Goal: Transaction & Acquisition: Purchase product/service

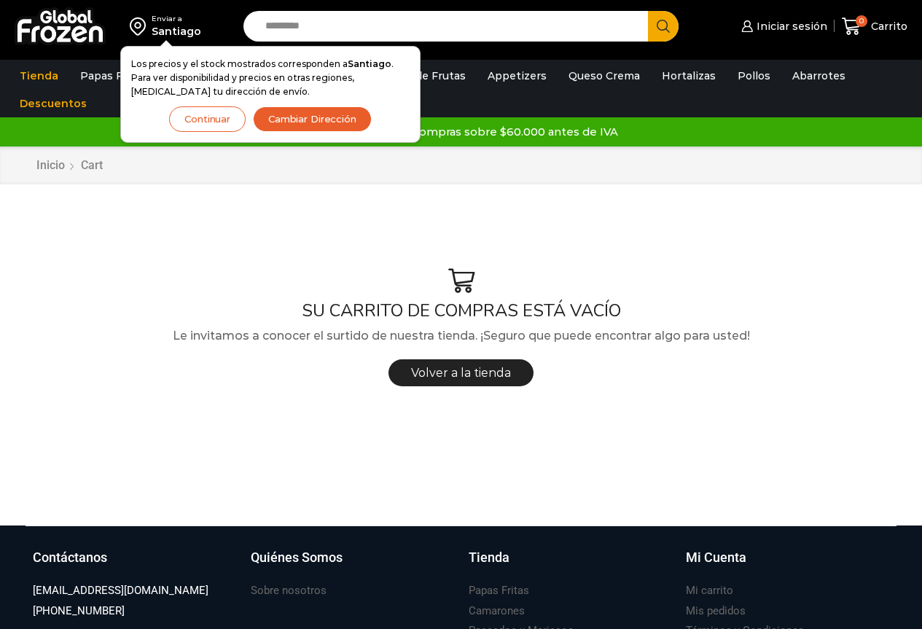
click at [389, 22] on input "Search input" at bounding box center [449, 26] width 383 height 31
click at [199, 126] on button "Continuar" at bounding box center [207, 118] width 76 height 25
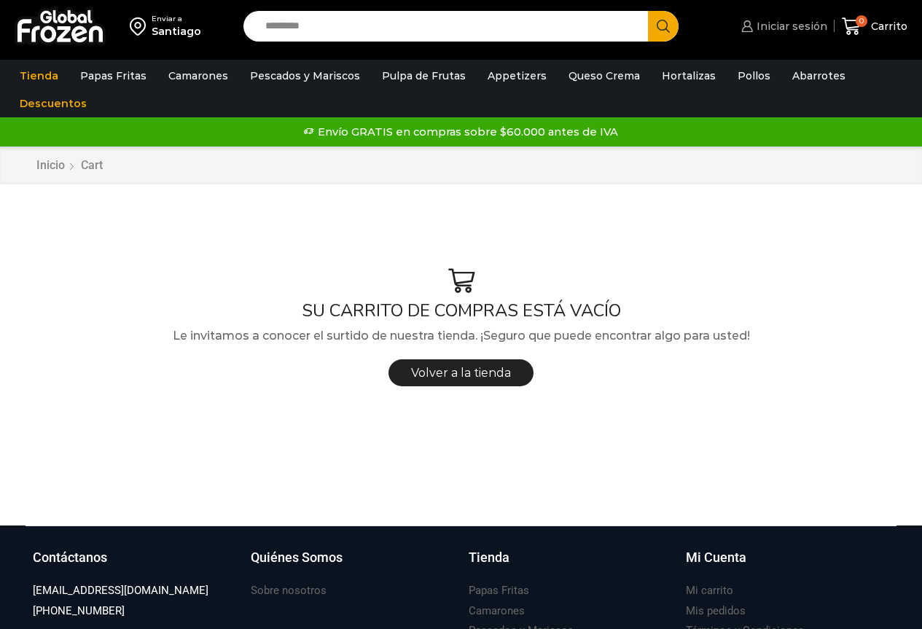
click at [772, 25] on span "Iniciar sesión" at bounding box center [790, 26] width 74 height 15
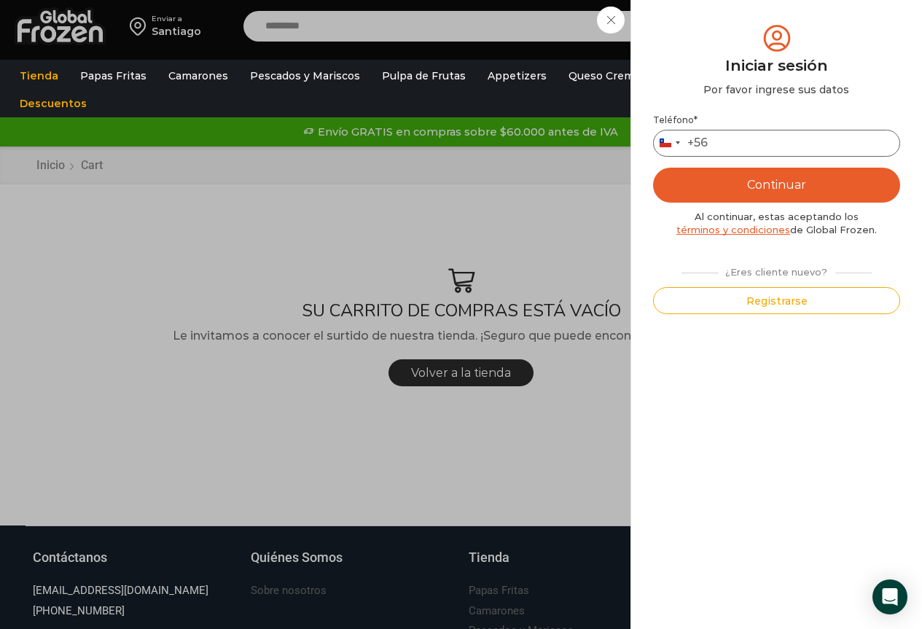
click at [734, 139] on input "Teléfono *" at bounding box center [776, 143] width 247 height 27
type input "*********"
click at [745, 183] on button "Continuar" at bounding box center [776, 185] width 247 height 35
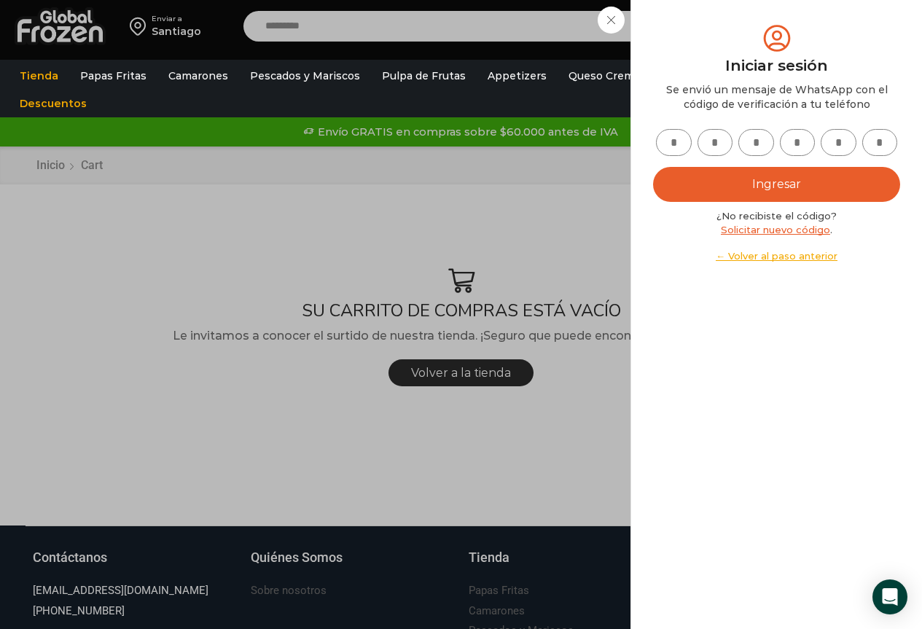
click at [682, 149] on input "text" at bounding box center [674, 142] width 36 height 27
type input "*"
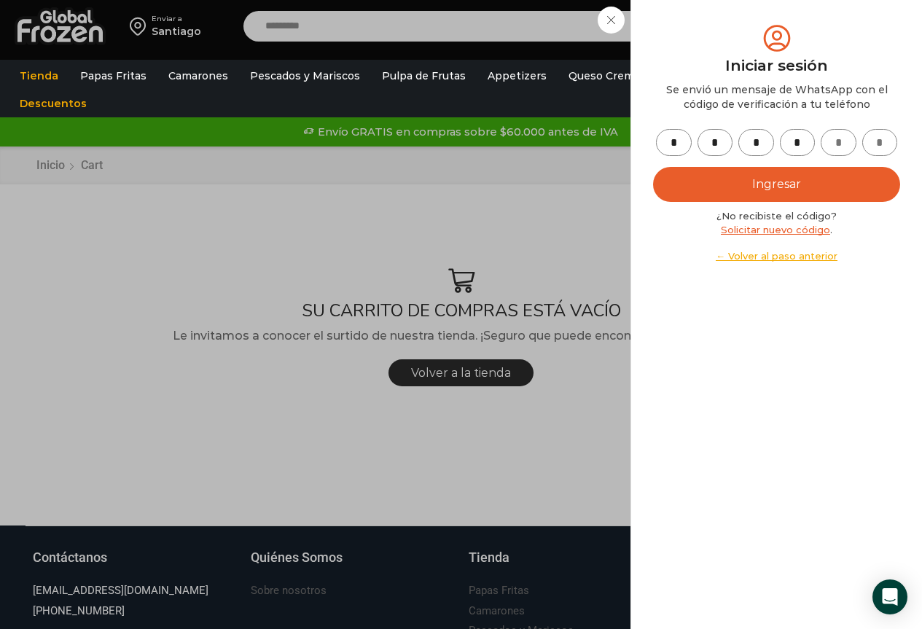
type input "*"
click at [695, 188] on button "Ingresar" at bounding box center [776, 184] width 247 height 35
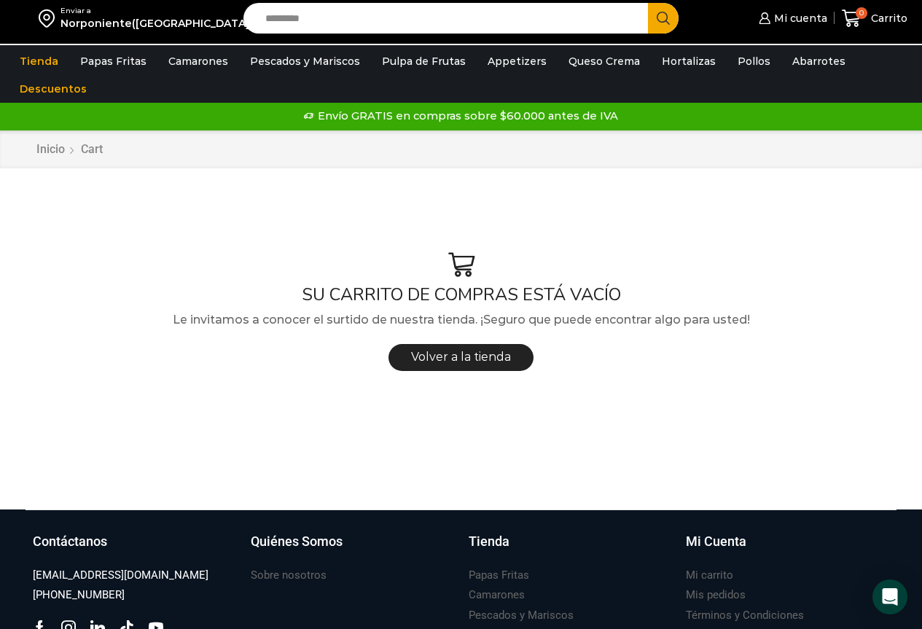
click at [346, 16] on input "Search input" at bounding box center [449, 18] width 383 height 31
type input "**********"
click at [648, 3] on button "Search" at bounding box center [663, 18] width 31 height 31
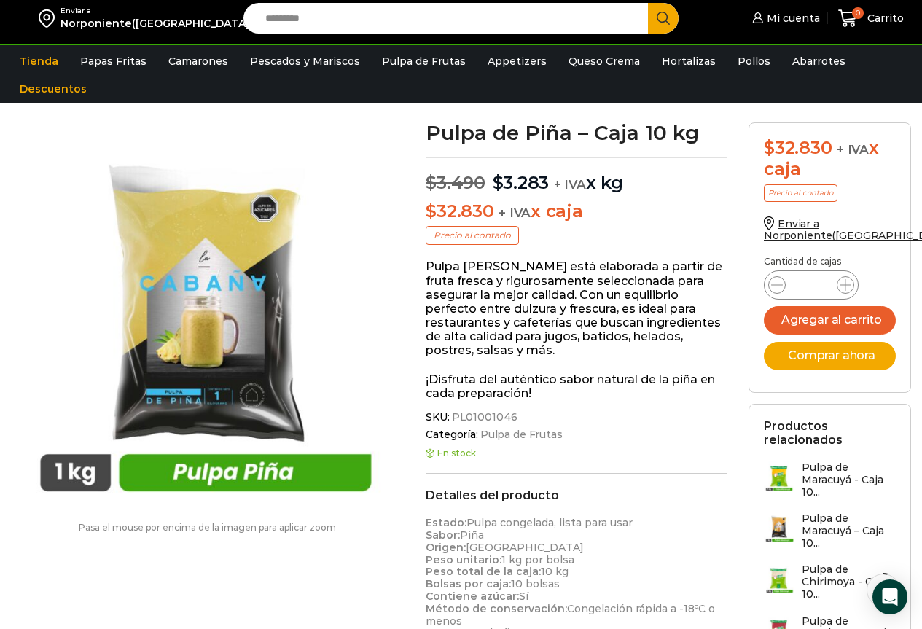
scroll to position [74, 0]
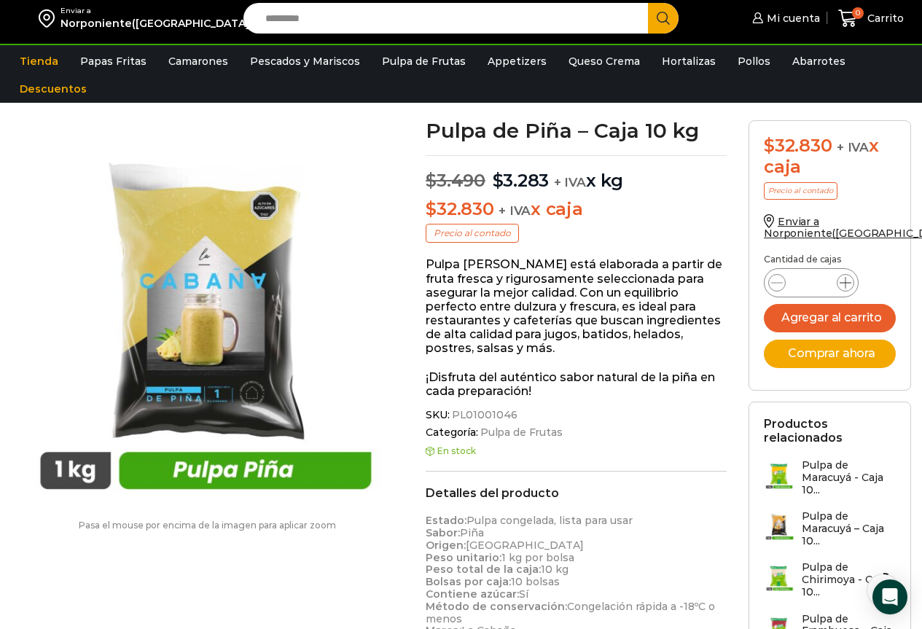
click at [845, 287] on icon at bounding box center [845, 283] width 12 height 12
click at [845, 286] on icon at bounding box center [845, 283] width 12 height 12
type input "*"
click at [871, 309] on button "Agregar al carrito" at bounding box center [830, 318] width 132 height 28
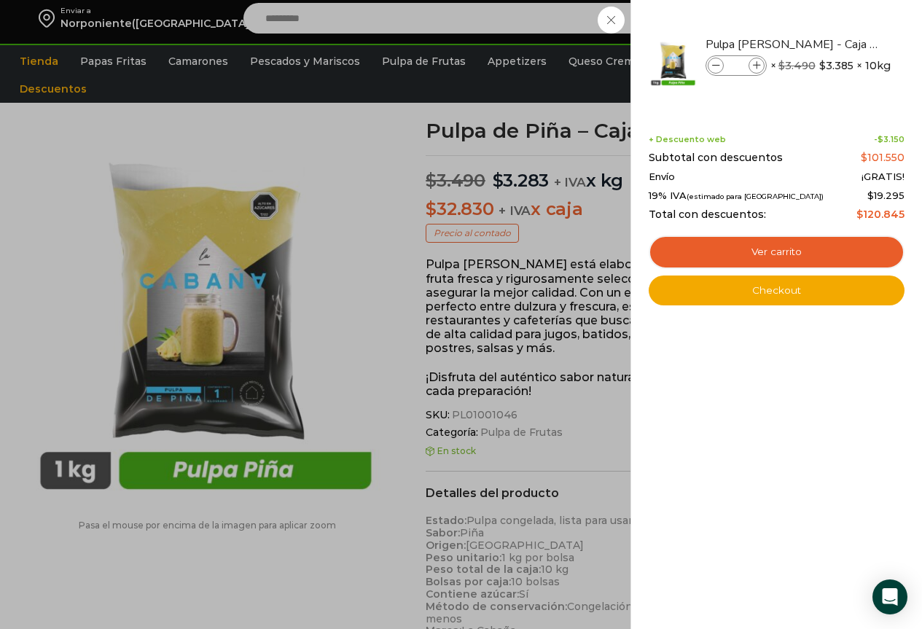
click at [834, 23] on div "3 Carrito 3 3 Shopping Cart *" at bounding box center [870, 18] width 73 height 34
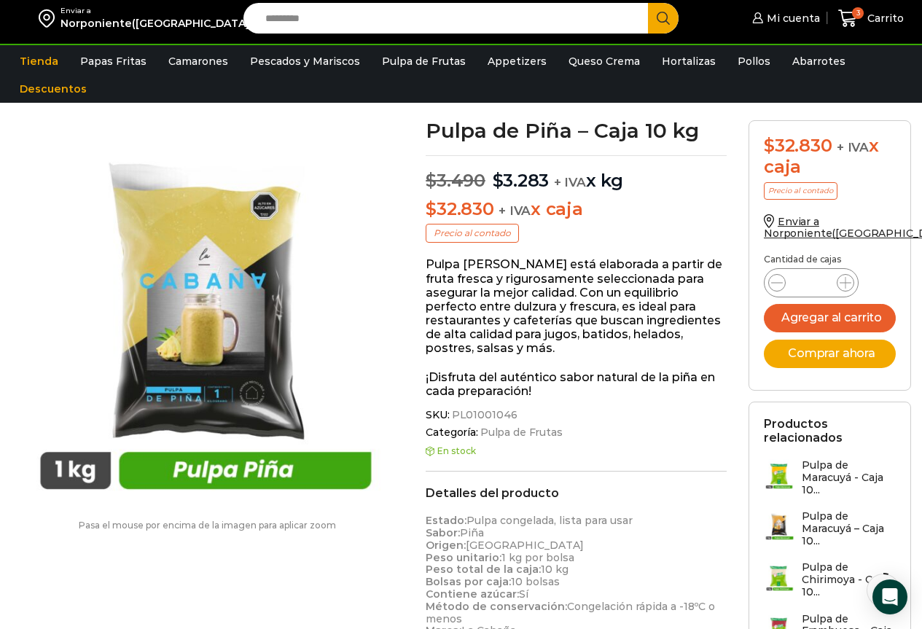
click at [344, 17] on input "Search input" at bounding box center [449, 18] width 383 height 31
type input "*********"
click at [648, 3] on button "Search" at bounding box center [663, 18] width 31 height 31
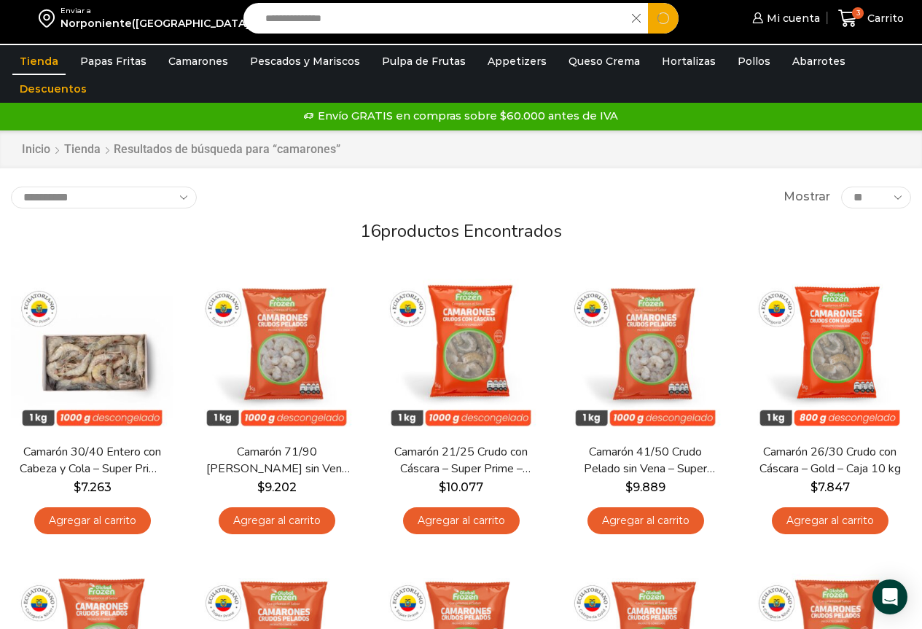
type input "**********"
click at [663, 22] on span "Search button" at bounding box center [663, 18] width 31 height 31
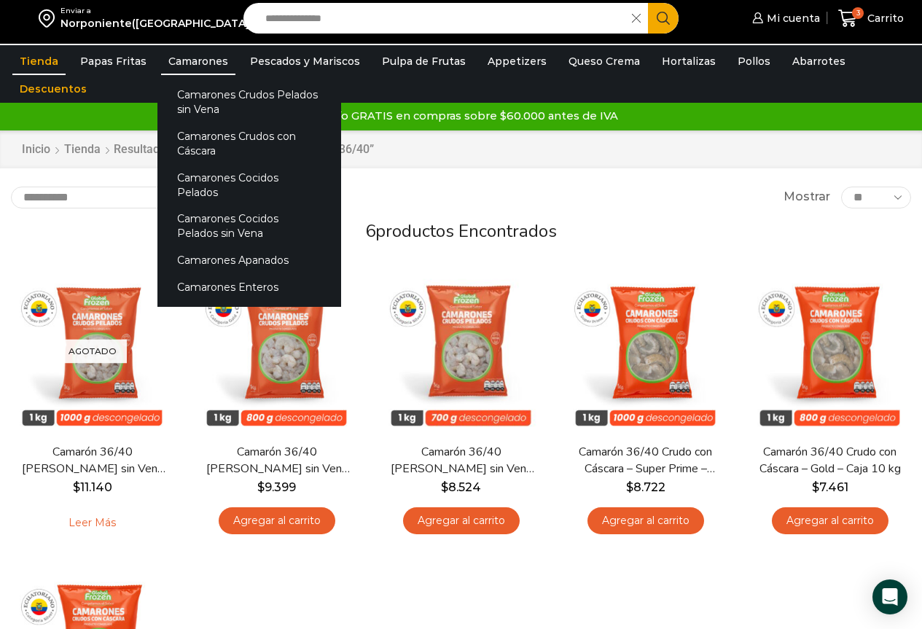
click at [198, 61] on link "Camarones" at bounding box center [198, 61] width 74 height 28
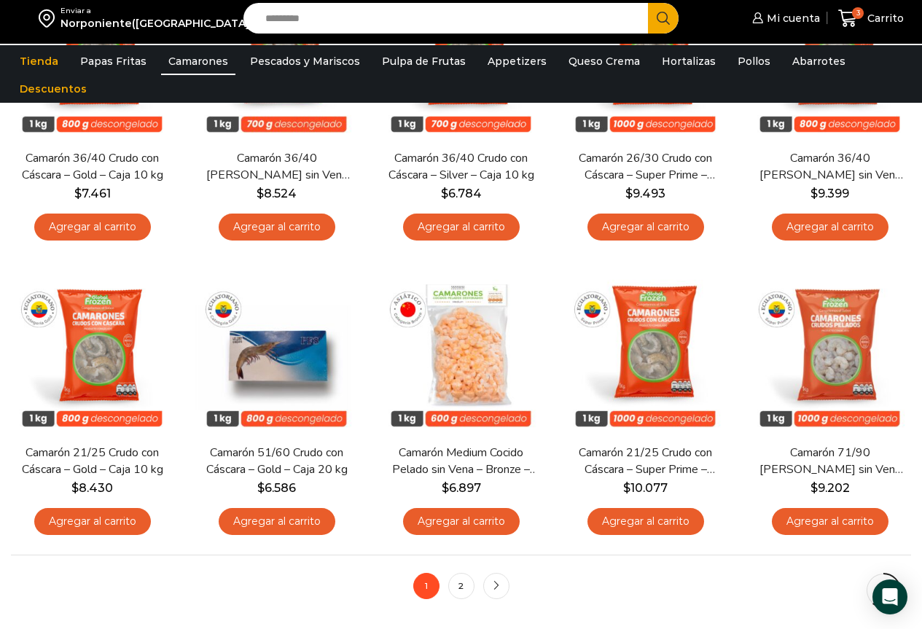
scroll to position [874, 0]
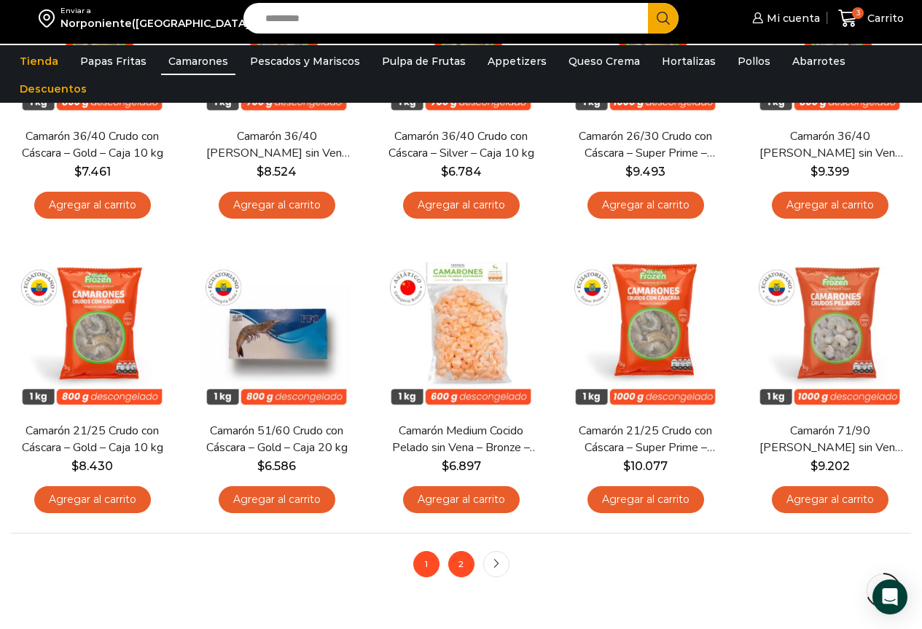
click at [460, 568] on link "2" at bounding box center [461, 564] width 26 height 26
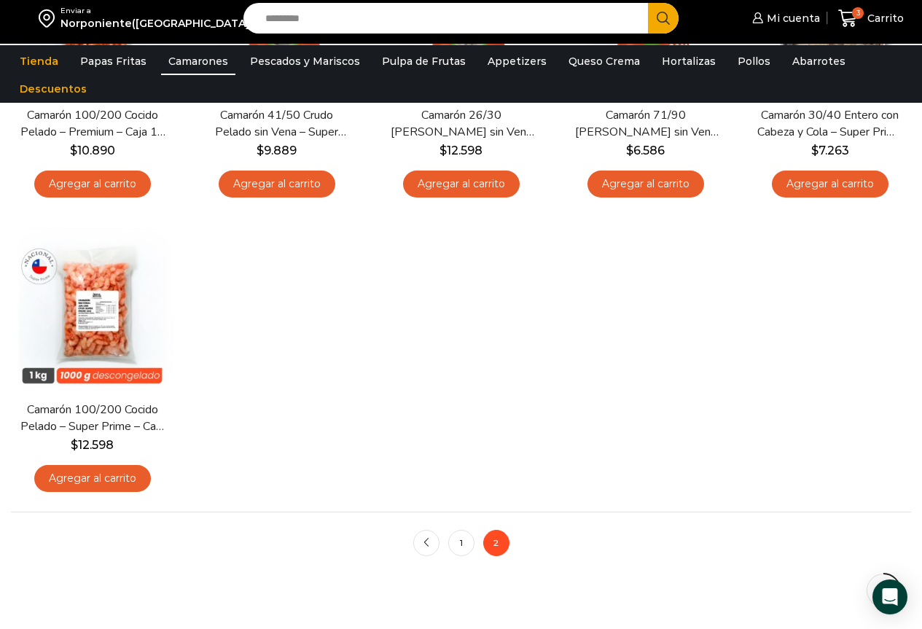
scroll to position [364, 0]
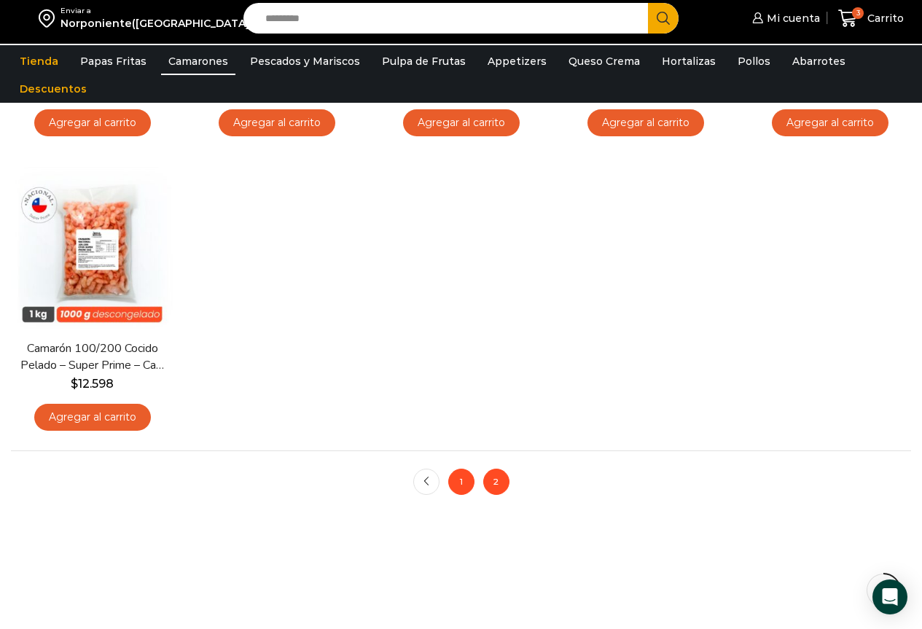
click at [460, 484] on link "1" at bounding box center [461, 481] width 26 height 26
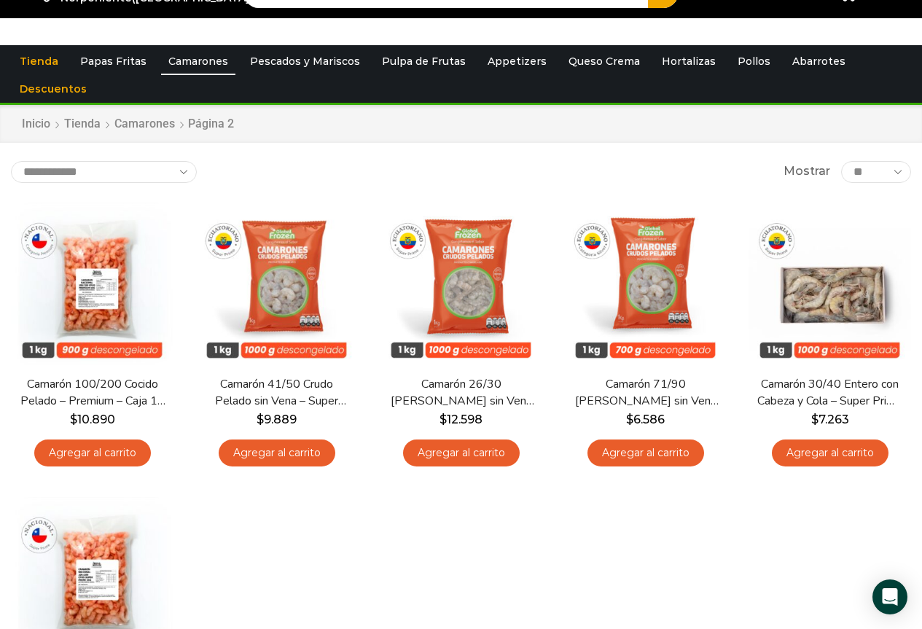
scroll to position [0, 0]
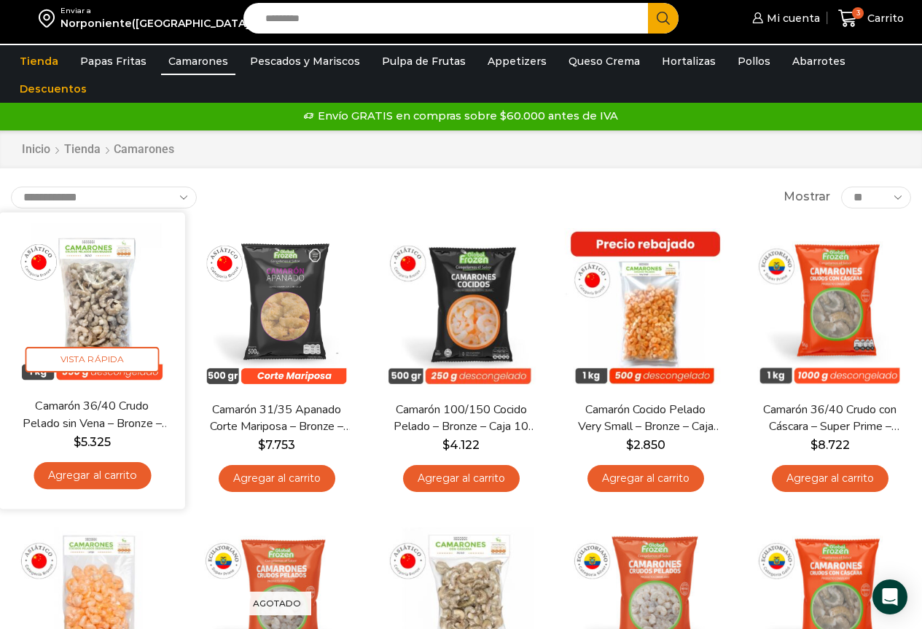
click at [115, 299] on img at bounding box center [92, 306] width 164 height 164
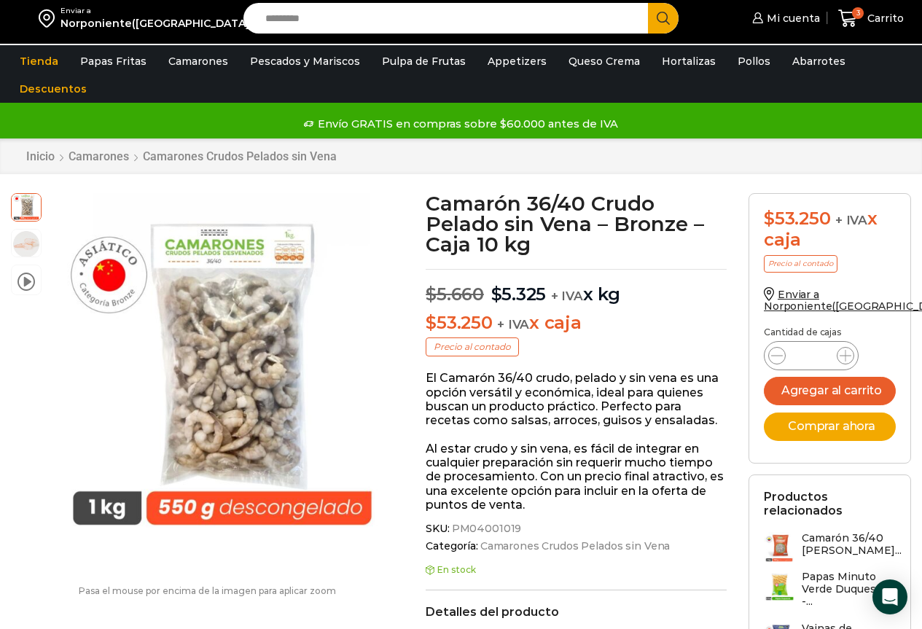
click at [816, 356] on input "*" at bounding box center [811, 355] width 28 height 20
click at [841, 355] on icon at bounding box center [845, 356] width 12 height 12
type input "*"
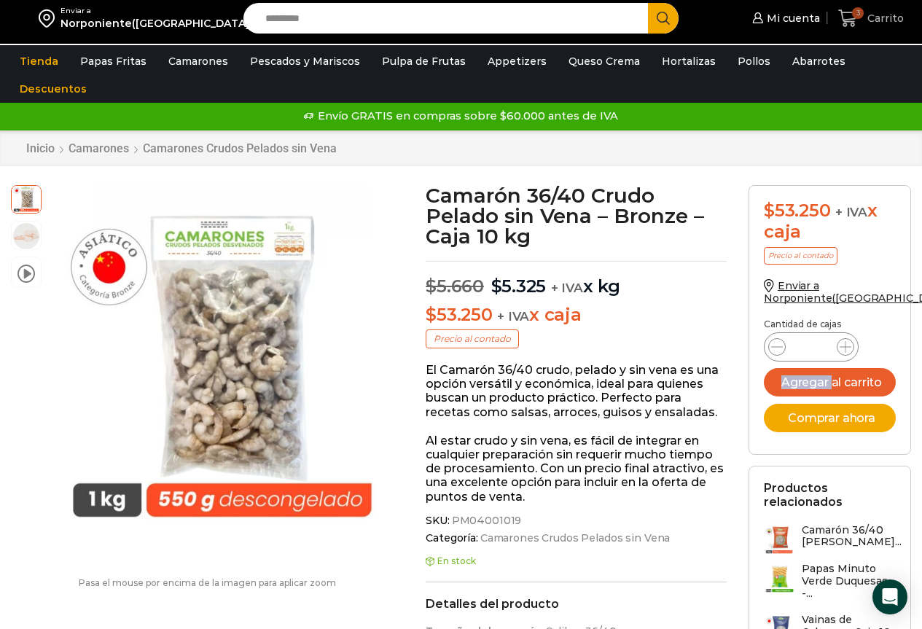
click at [887, 18] on span "Carrito" at bounding box center [883, 18] width 40 height 15
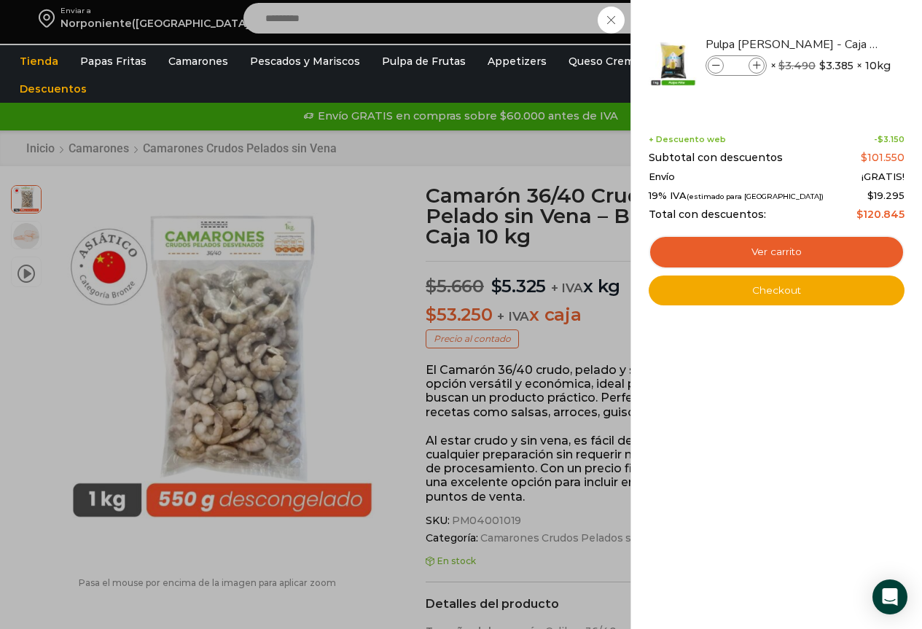
click at [834, 36] on div "3 Carrito 3 3 Shopping Cart * $" at bounding box center [870, 18] width 73 height 34
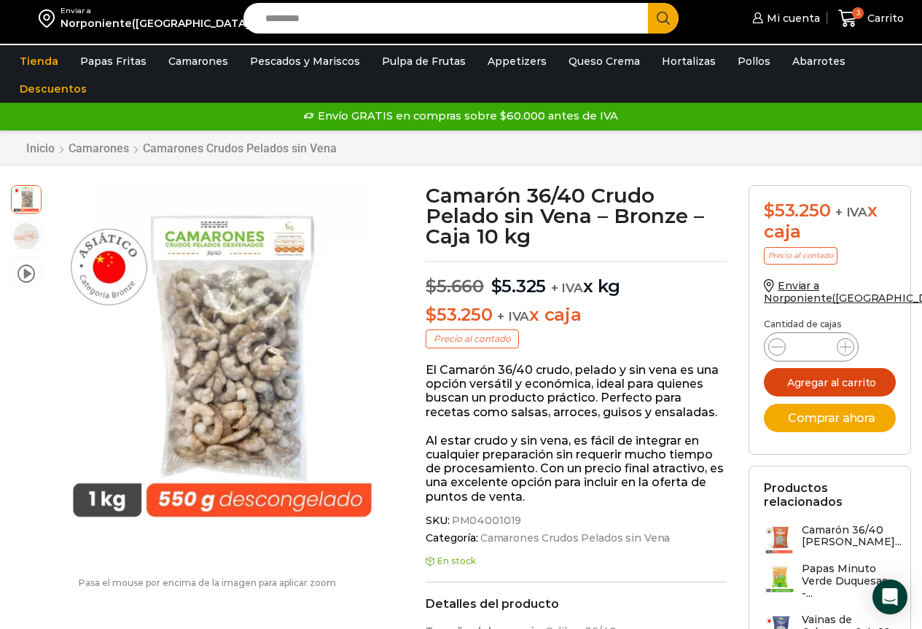
click at [823, 385] on button "Agregar al carrito" at bounding box center [830, 382] width 132 height 28
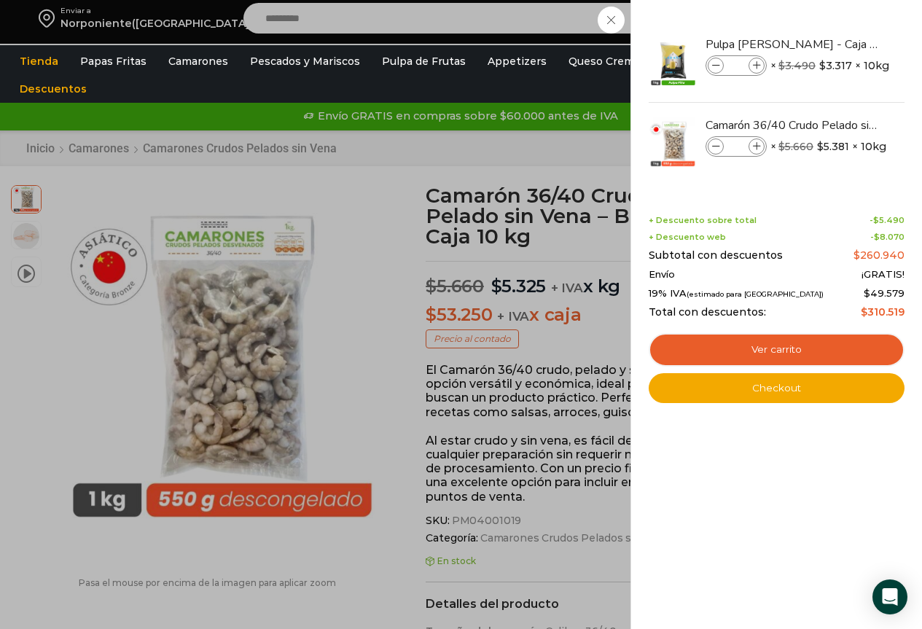
click at [834, 25] on div "6 Carrito 6 6 Shopping Cart *" at bounding box center [870, 18] width 73 height 34
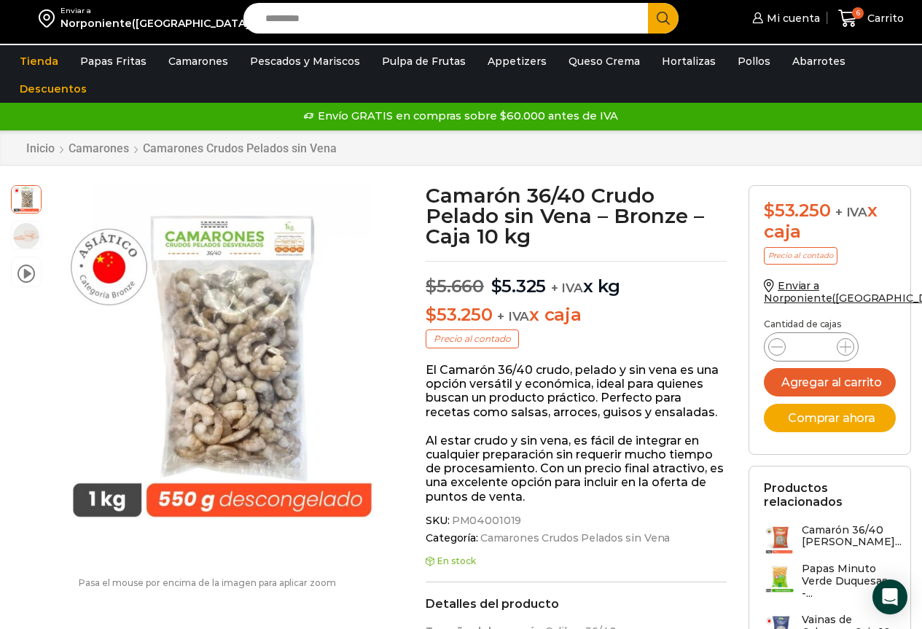
click at [372, 17] on input "Search input" at bounding box center [449, 18] width 383 height 31
type input "*******"
click at [648, 3] on button "Search" at bounding box center [663, 18] width 31 height 31
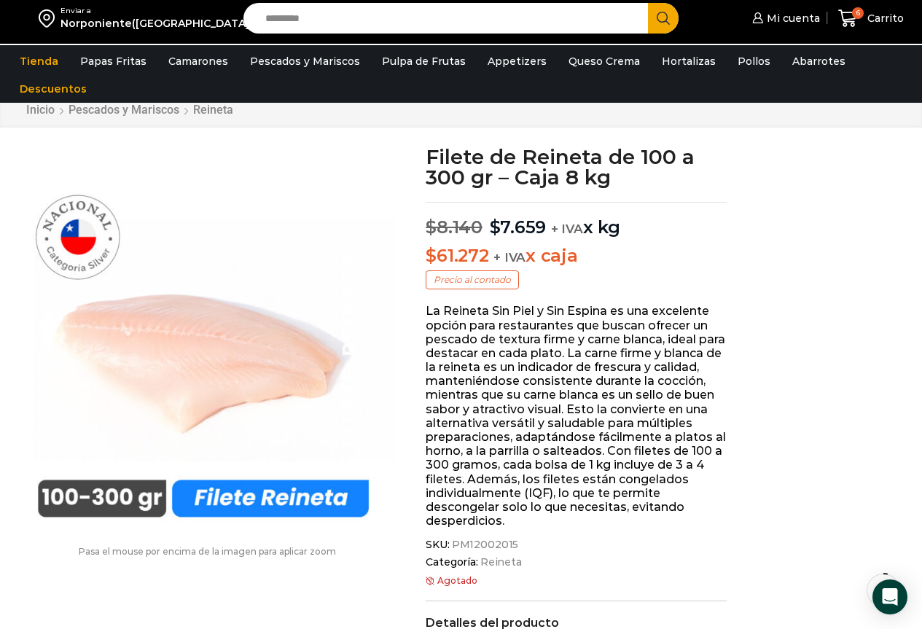
scroll to position [73, 0]
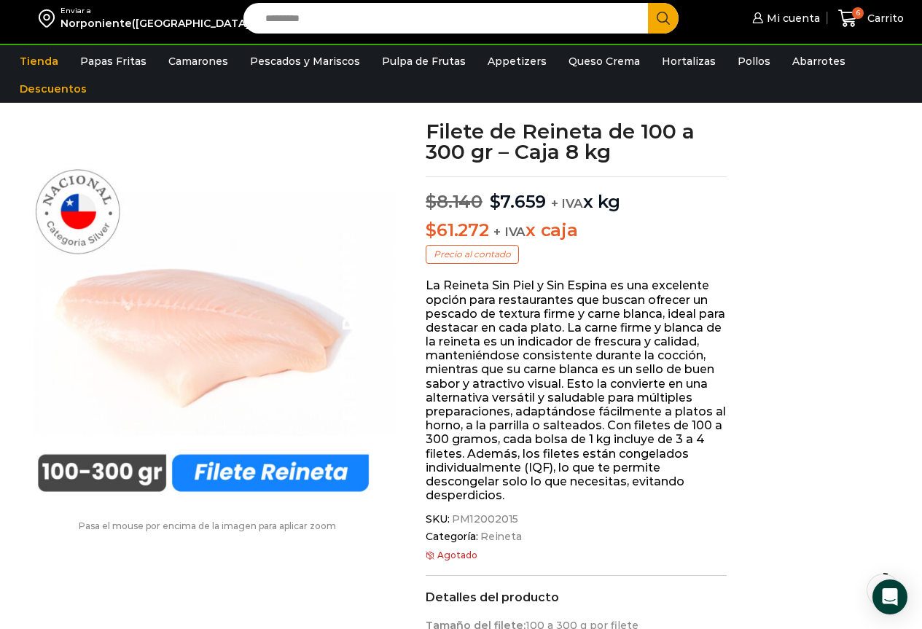
click at [358, 23] on input "Search input" at bounding box center [449, 18] width 383 height 31
click at [730, 58] on link "Pollos" at bounding box center [753, 61] width 47 height 28
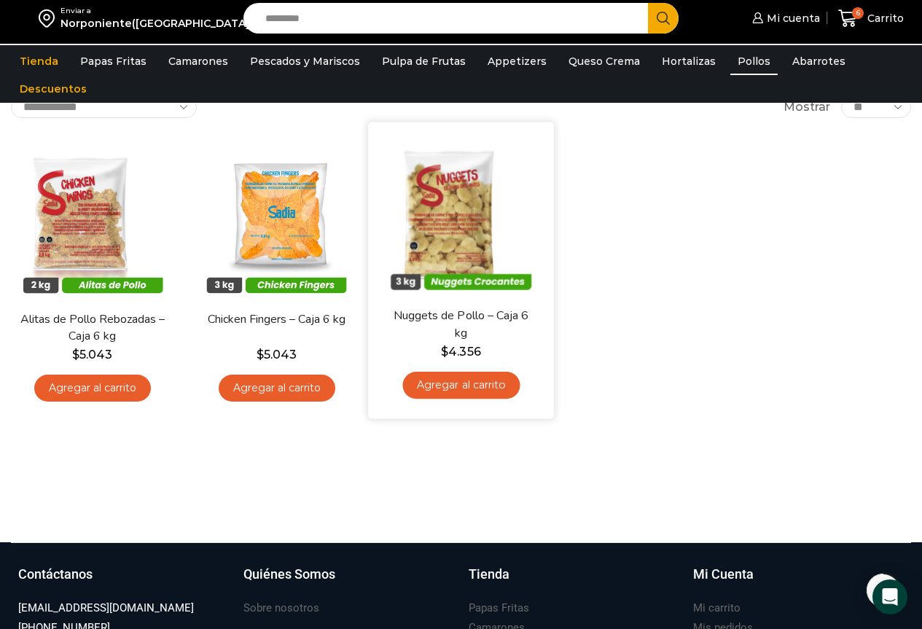
scroll to position [73, 0]
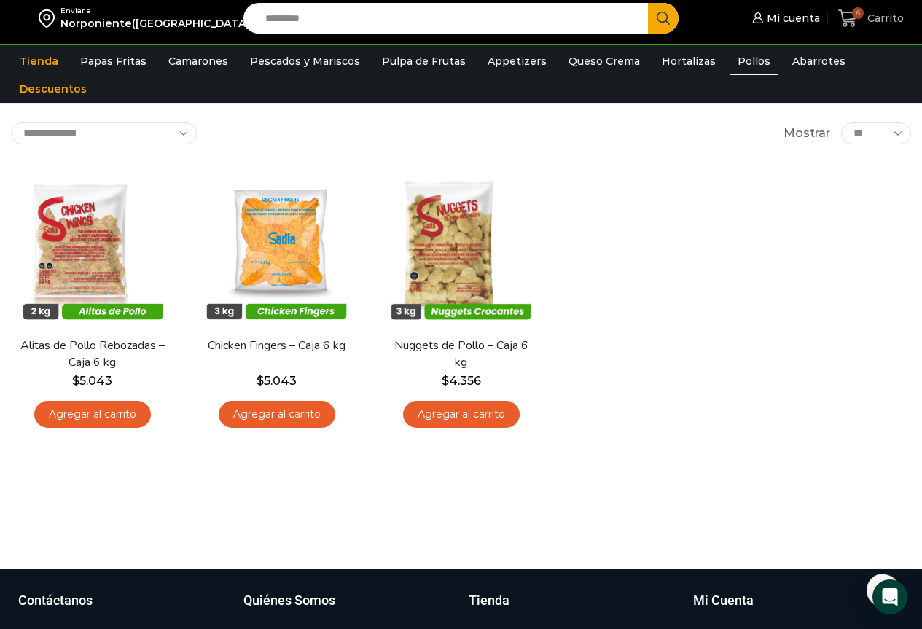
click at [888, 20] on span "Carrito" at bounding box center [883, 18] width 40 height 15
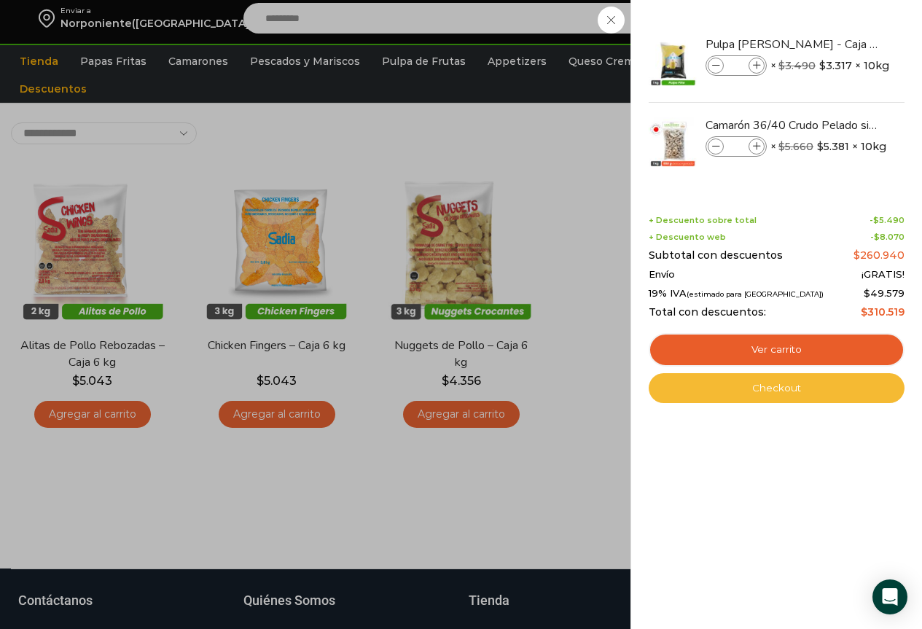
click at [769, 399] on link "Checkout" at bounding box center [776, 388] width 256 height 31
click at [767, 392] on link "Checkout" at bounding box center [776, 388] width 256 height 31
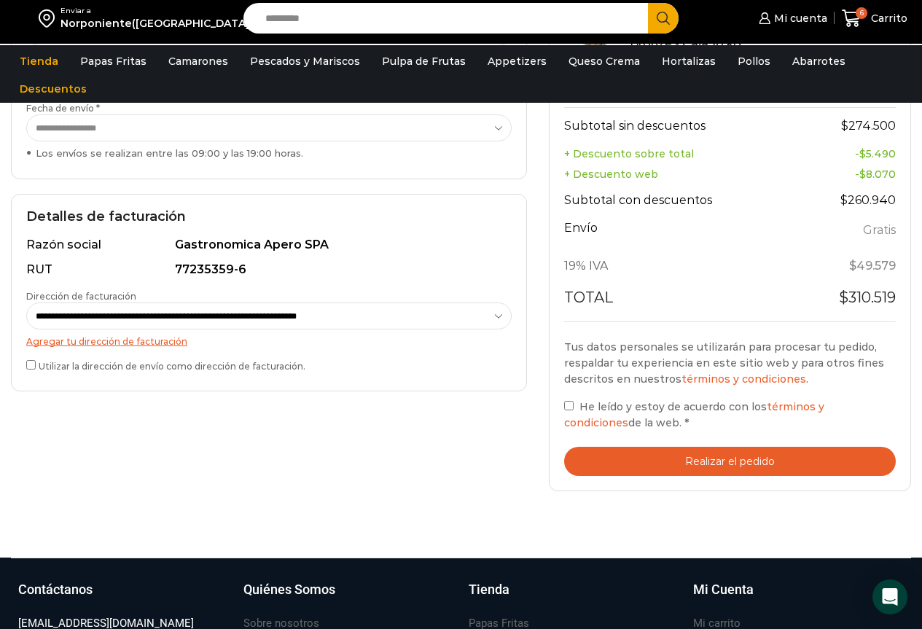
scroll to position [364, 0]
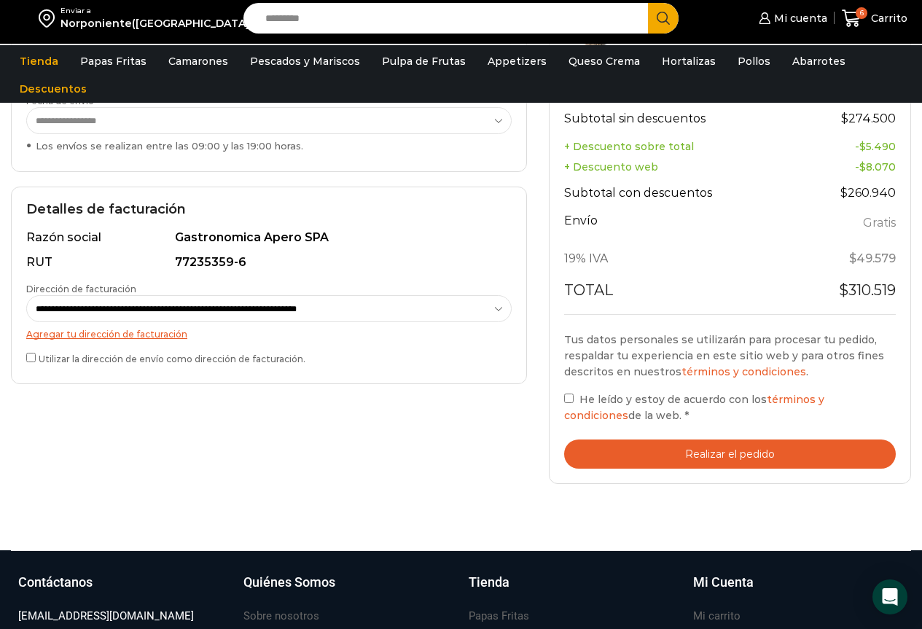
click at [727, 452] on button "Realizar el pedido" at bounding box center [729, 454] width 331 height 30
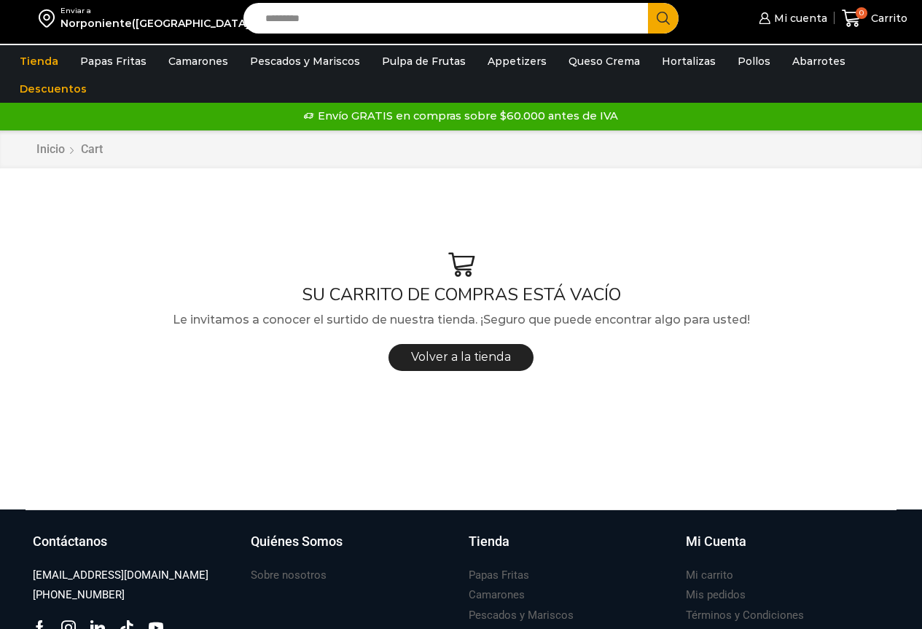
click at [371, 14] on input "Search input" at bounding box center [449, 18] width 383 height 31
type input "*******"
click at [648, 3] on button "Search" at bounding box center [663, 18] width 31 height 31
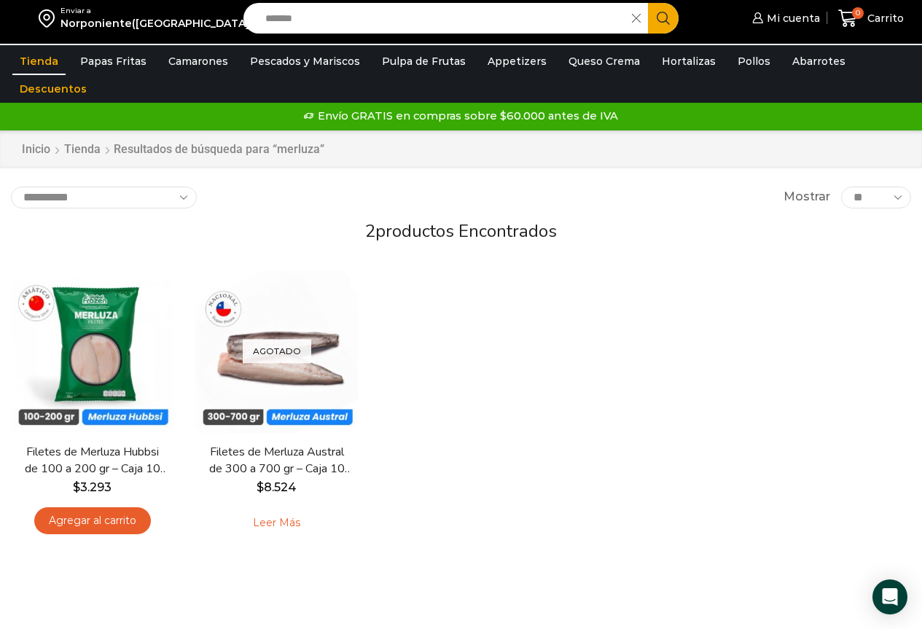
click at [406, 9] on input "*******" at bounding box center [441, 18] width 367 height 31
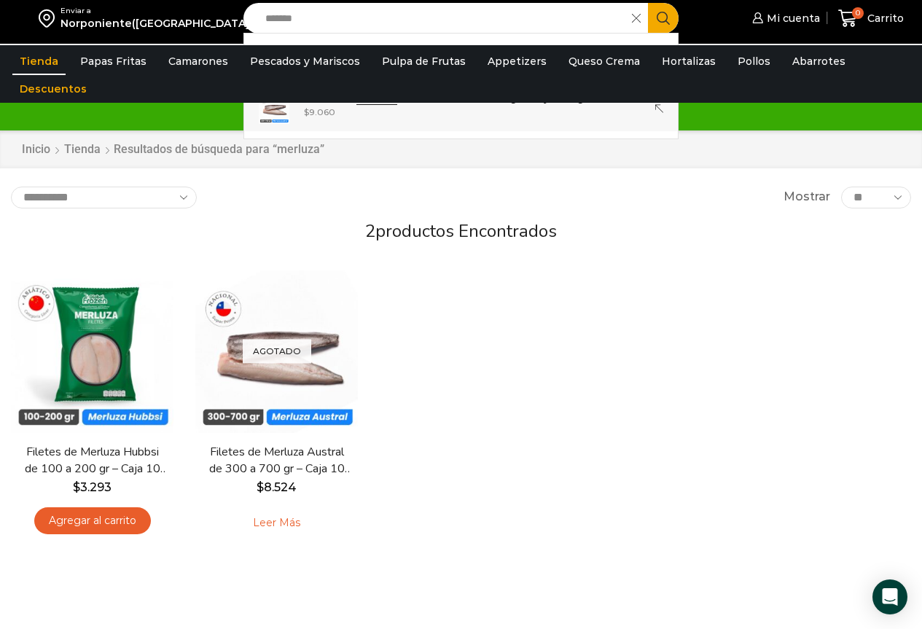
click at [320, 113] on bdi "$ 9.060" at bounding box center [319, 111] width 31 height 11
type input "**********"
